Goal: Task Accomplishment & Management: Use online tool/utility

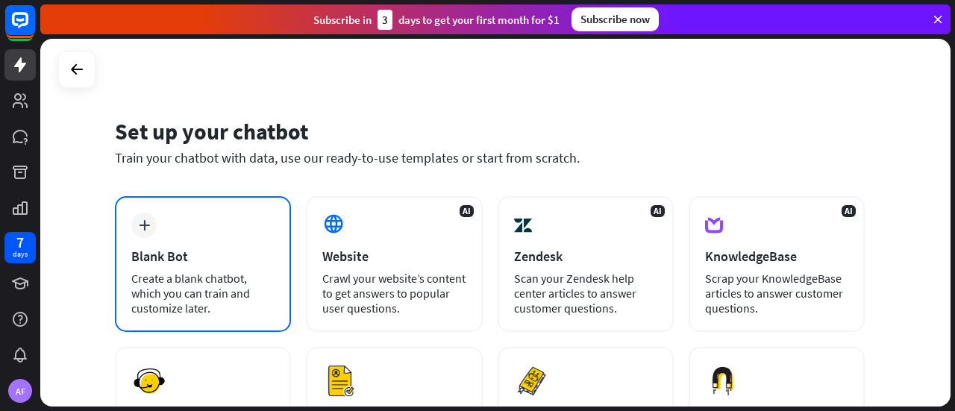
scroll to position [75, 0]
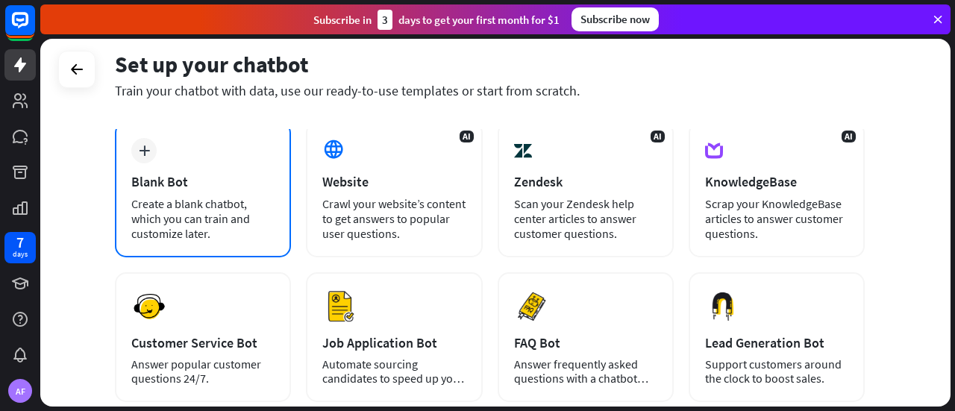
click at [176, 175] on div "Blank Bot" at bounding box center [202, 181] width 143 height 17
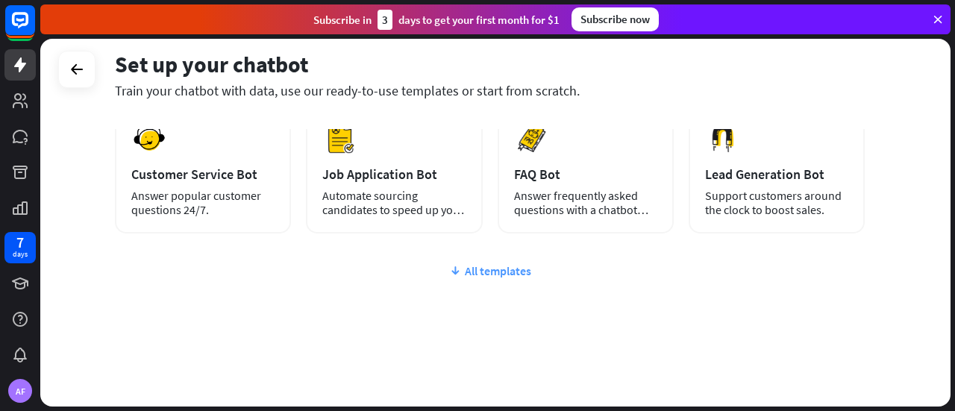
scroll to position [249, 0]
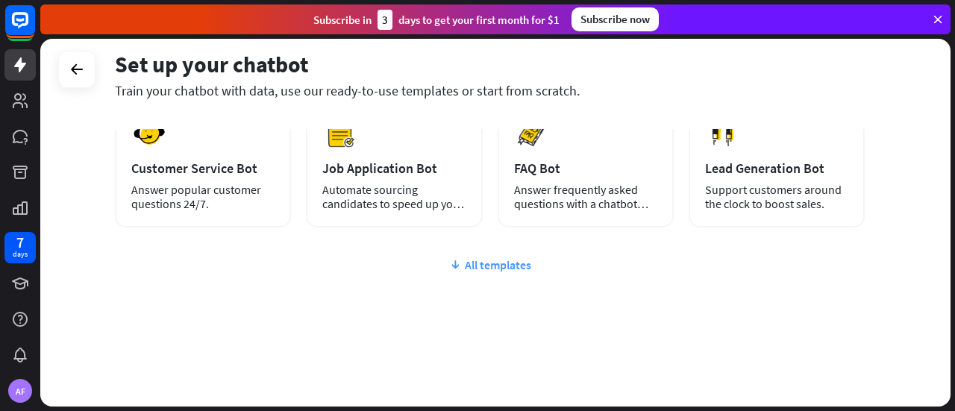
click at [461, 266] on div "All templates" at bounding box center [490, 264] width 750 height 15
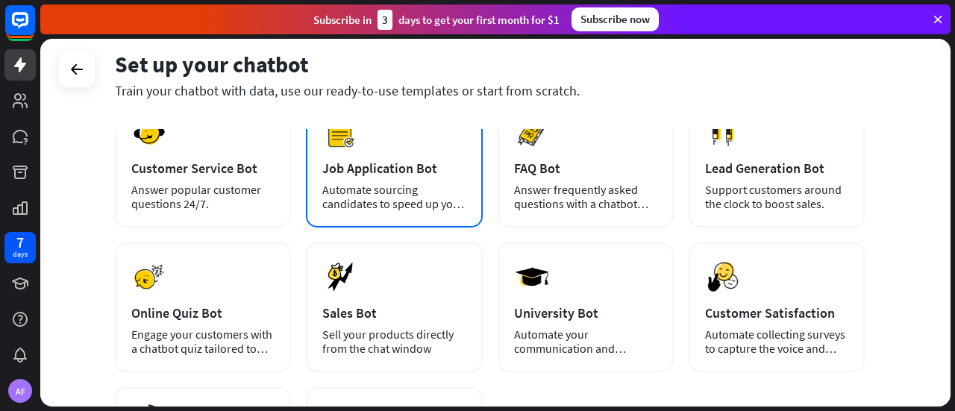
click at [397, 208] on div "Automate sourcing candidates to speed up your hiring process." at bounding box center [393, 197] width 143 height 28
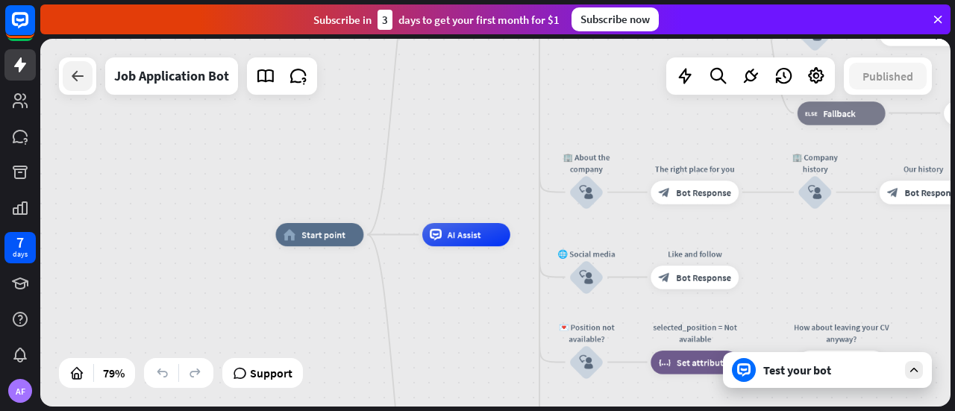
click at [84, 76] on icon at bounding box center [78, 76] width 18 height 18
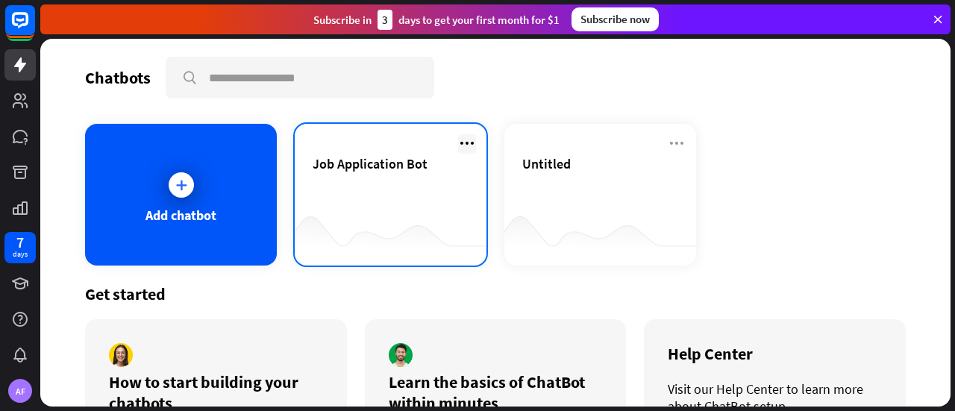
click at [464, 140] on icon at bounding box center [467, 143] width 18 height 18
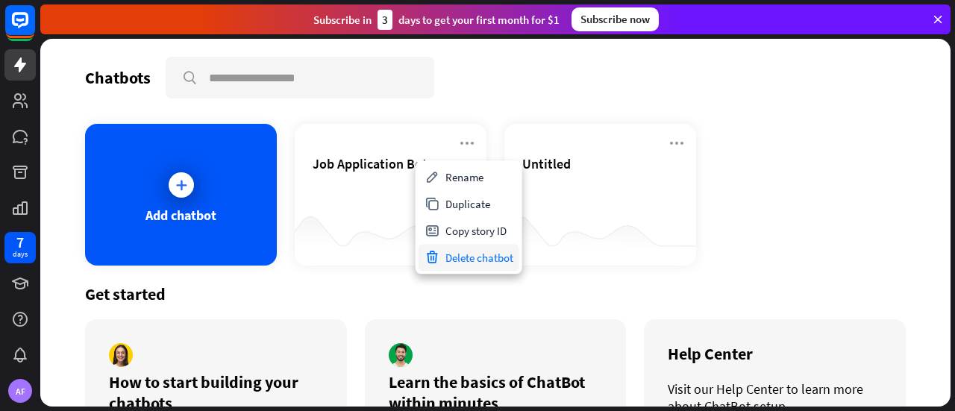
click at [486, 254] on div "Delete chatbot" at bounding box center [469, 257] width 101 height 27
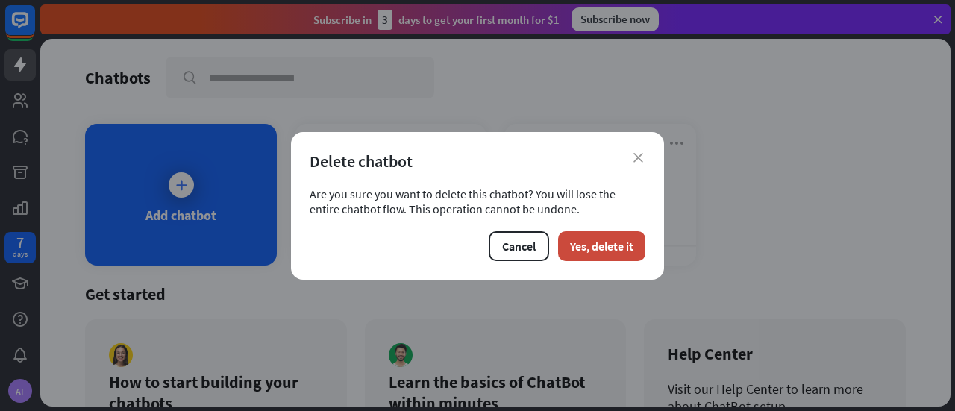
drag, startPoint x: 569, startPoint y: 238, endPoint x: 458, endPoint y: 236, distance: 110.4
click at [569, 238] on button "Yes, delete it" at bounding box center [601, 246] width 87 height 30
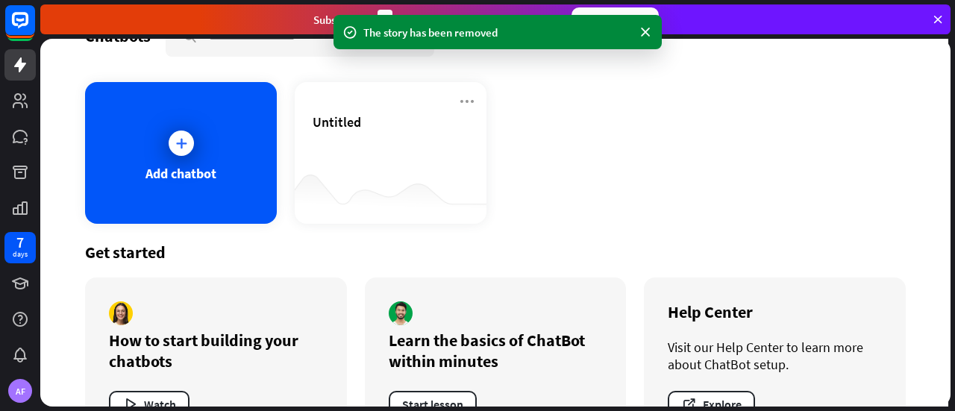
scroll to position [94, 0]
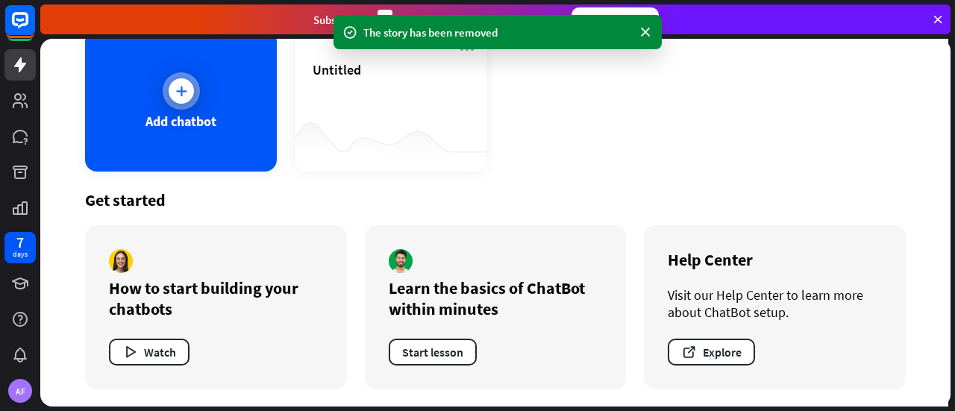
click at [195, 98] on div at bounding box center [181, 90] width 37 height 37
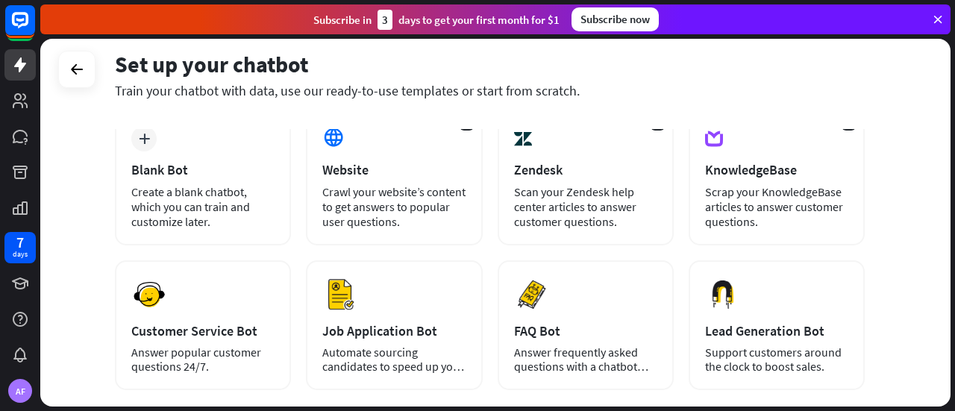
scroll to position [149, 0]
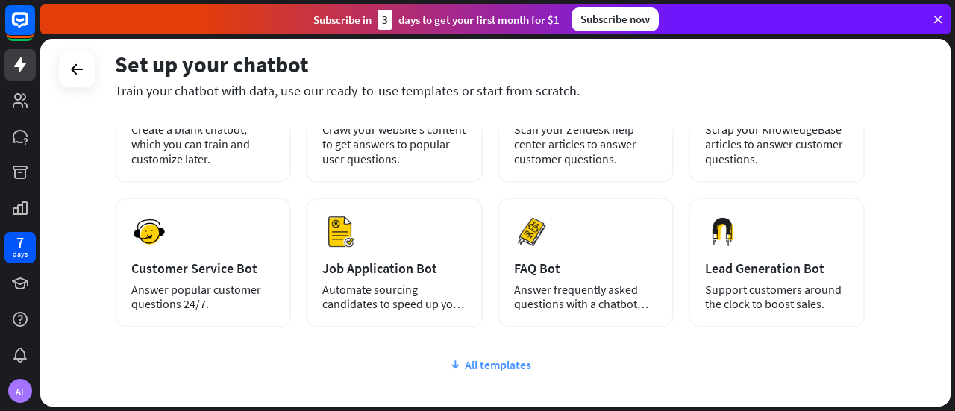
click at [501, 367] on div "All templates" at bounding box center [490, 364] width 750 height 15
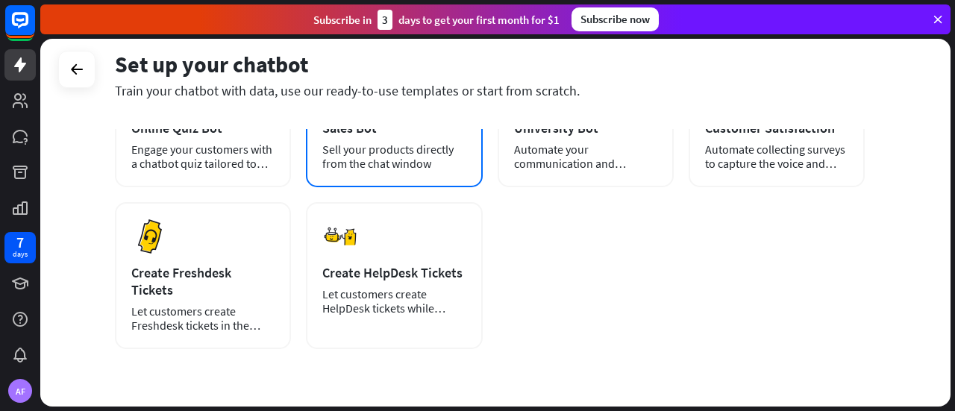
scroll to position [389, 0]
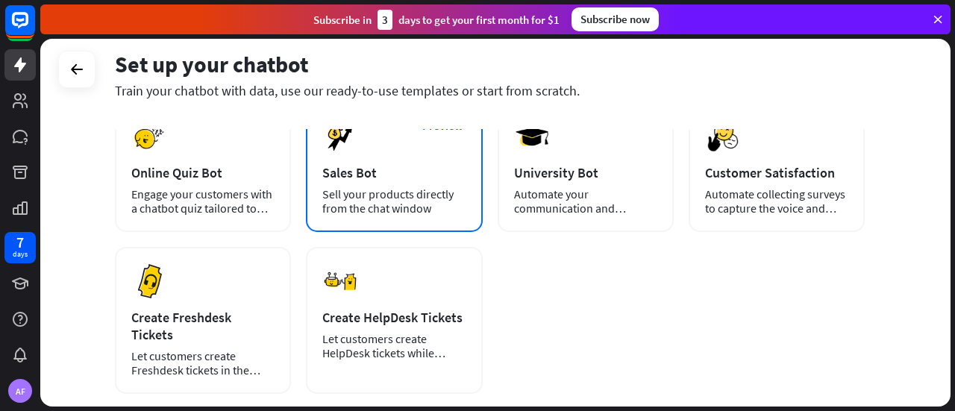
click at [380, 199] on div "Sell your products directly from the chat window" at bounding box center [393, 201] width 143 height 28
